Goal: Transaction & Acquisition: Purchase product/service

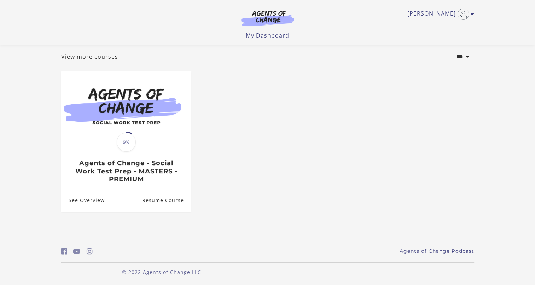
scroll to position [39, 0]
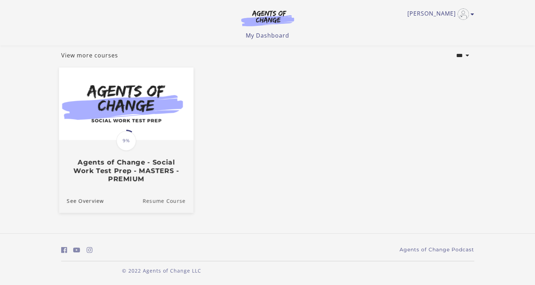
click at [171, 201] on link "Resume Course" at bounding box center [168, 201] width 51 height 24
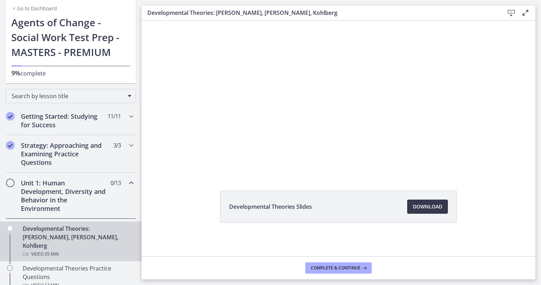
scroll to position [71, 0]
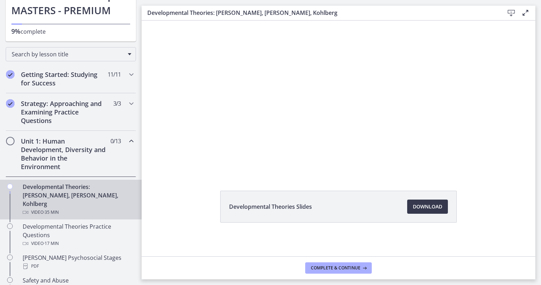
click at [193, 210] on div "Developmental Theories Slides Download Opens in a new window" at bounding box center [339, 223] width 394 height 66
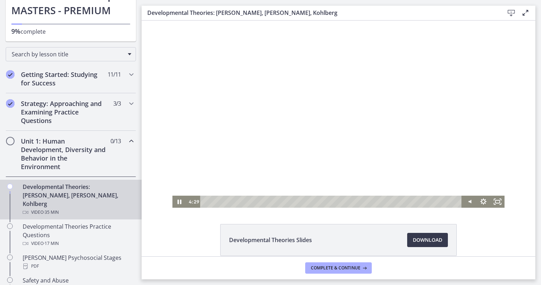
click at [263, 128] on div at bounding box center [338, 114] width 332 height 187
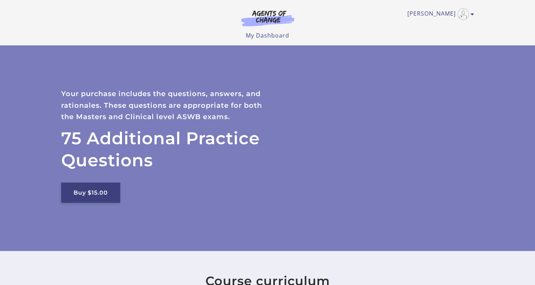
click at [96, 197] on link "Buy $15.00" at bounding box center [90, 192] width 59 height 20
